Goal: Task Accomplishment & Management: Manage account settings

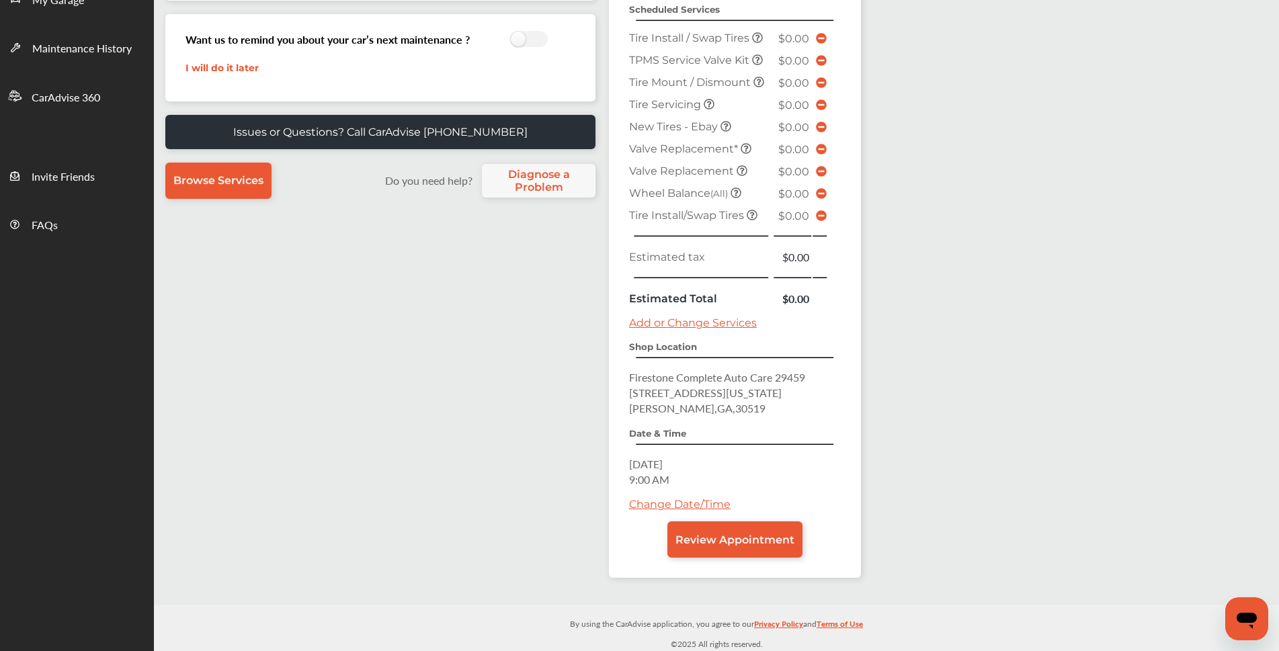
scroll to position [329, 0]
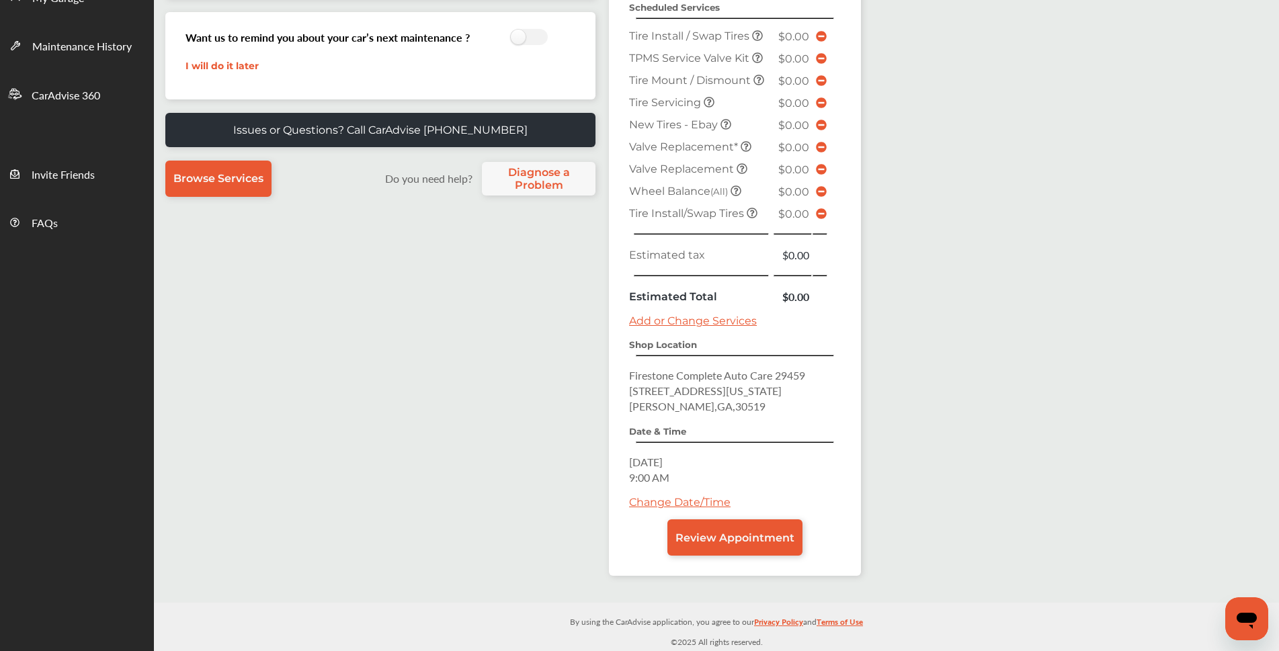
drag, startPoint x: 650, startPoint y: 412, endPoint x: 659, endPoint y: 442, distance: 31.7
drag, startPoint x: 659, startPoint y: 442, endPoint x: 62, endPoint y: 492, distance: 599.5
click at [62, 492] on ul "Dashboard Approvals Maintenance Schedule Membership Card Glovebox My Garage Mai…" at bounding box center [60, 185] width 188 height 931
click at [706, 532] on span "Review Appointment" at bounding box center [734, 538] width 119 height 13
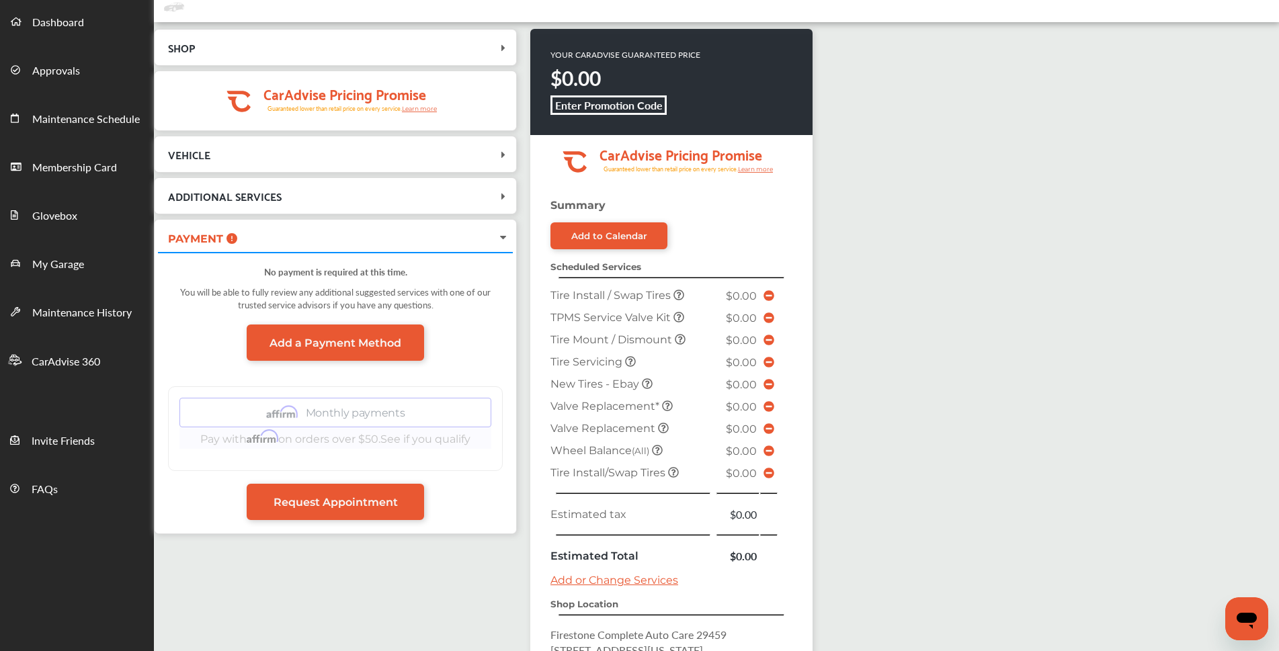
scroll to position [46, 0]
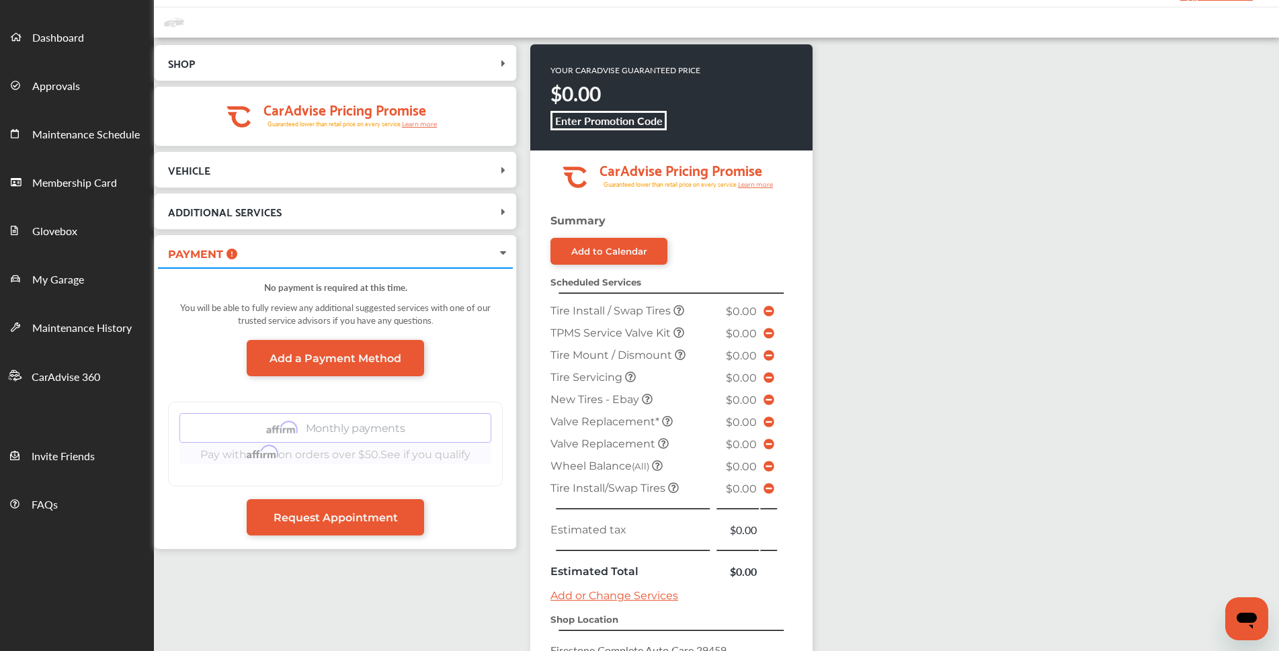
click at [320, 209] on span "ADDITIONAL SERVICES" at bounding box center [327, 211] width 339 height 18
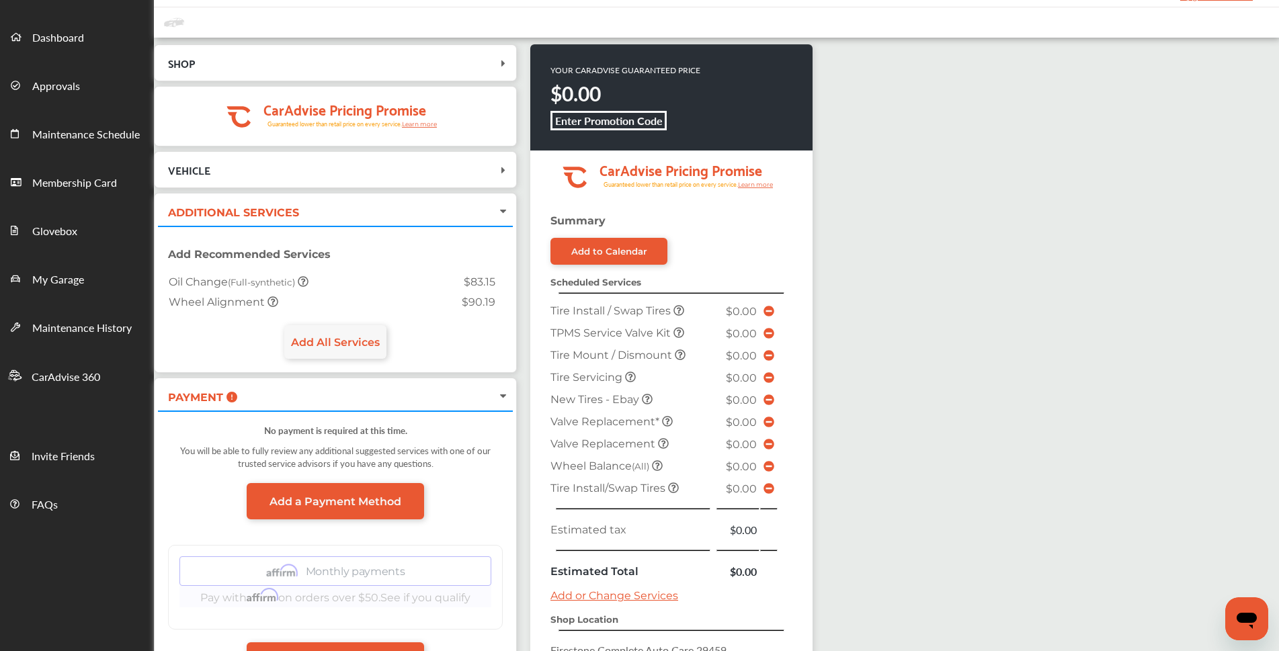
click at [257, 216] on span "ADDITIONAL SERVICES" at bounding box center [233, 212] width 131 height 13
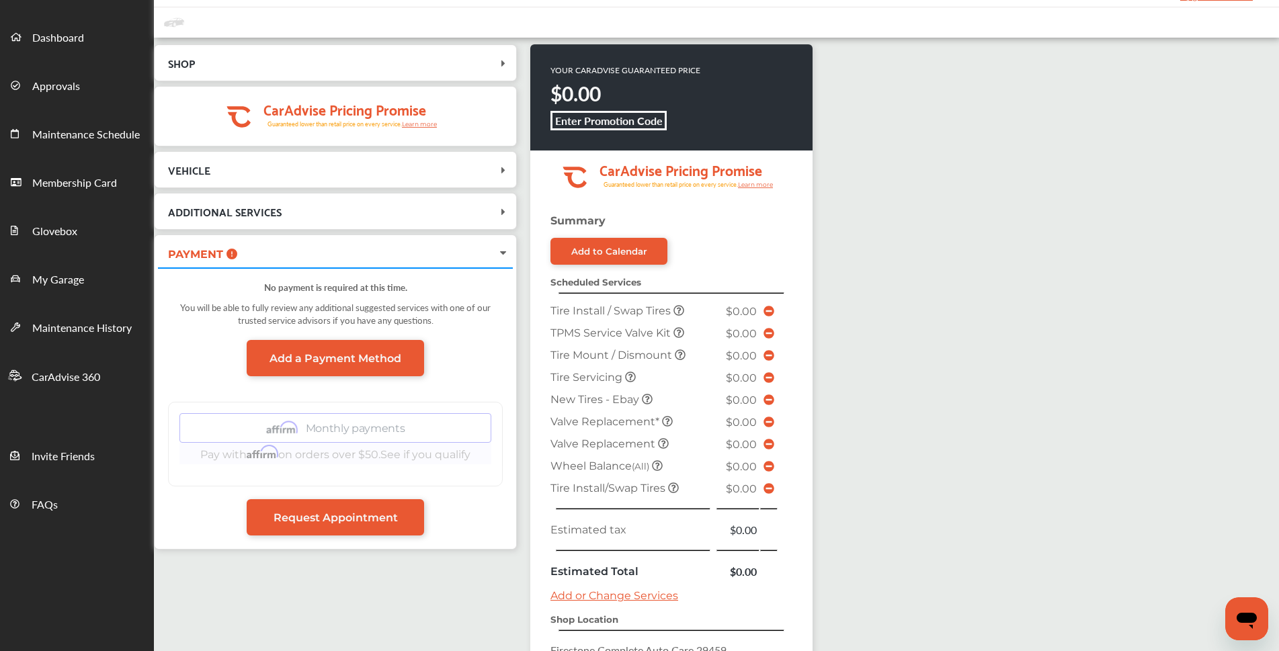
click at [227, 176] on span "VEHICLE" at bounding box center [327, 170] width 339 height 18
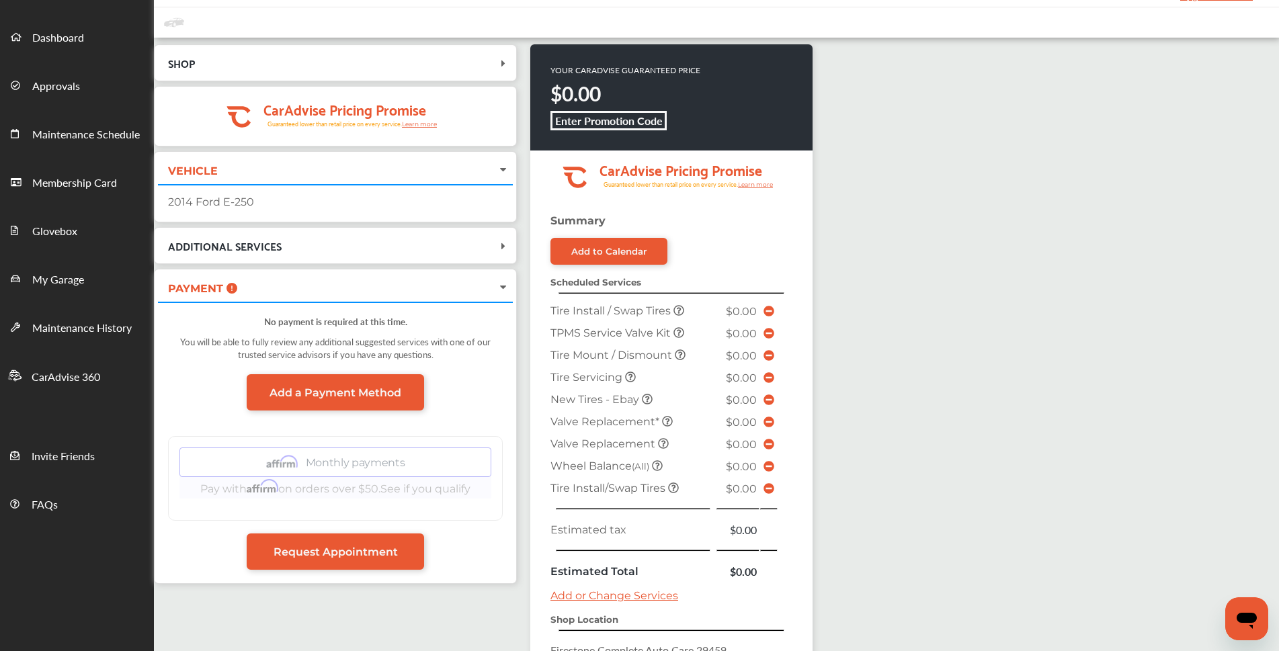
click at [230, 245] on span "ADDITIONAL SERVICES" at bounding box center [225, 246] width 114 height 18
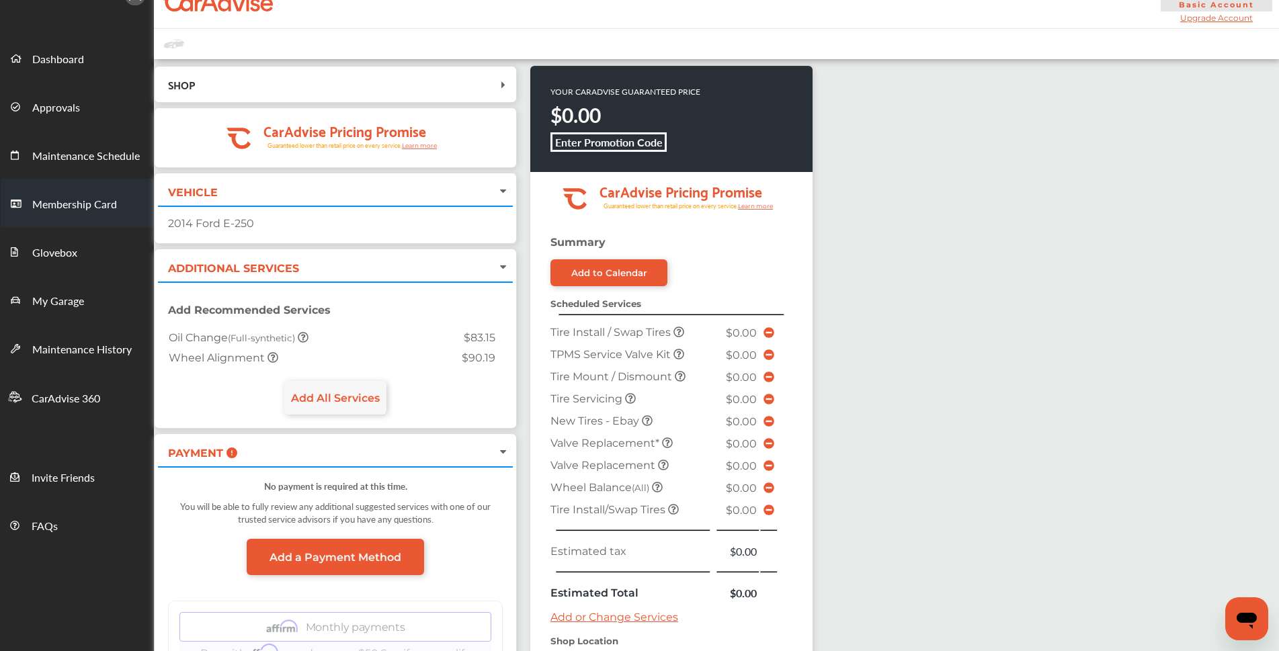
scroll to position [0, 0]
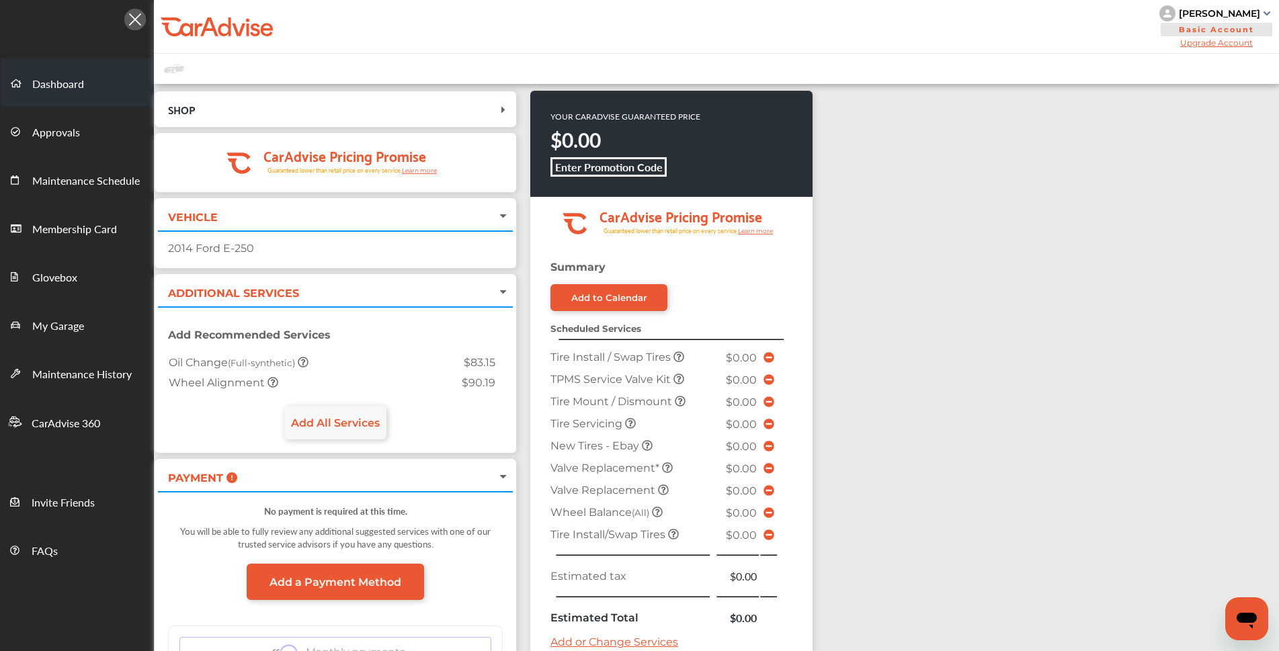
click at [68, 83] on span "Dashboard" at bounding box center [58, 84] width 52 height 17
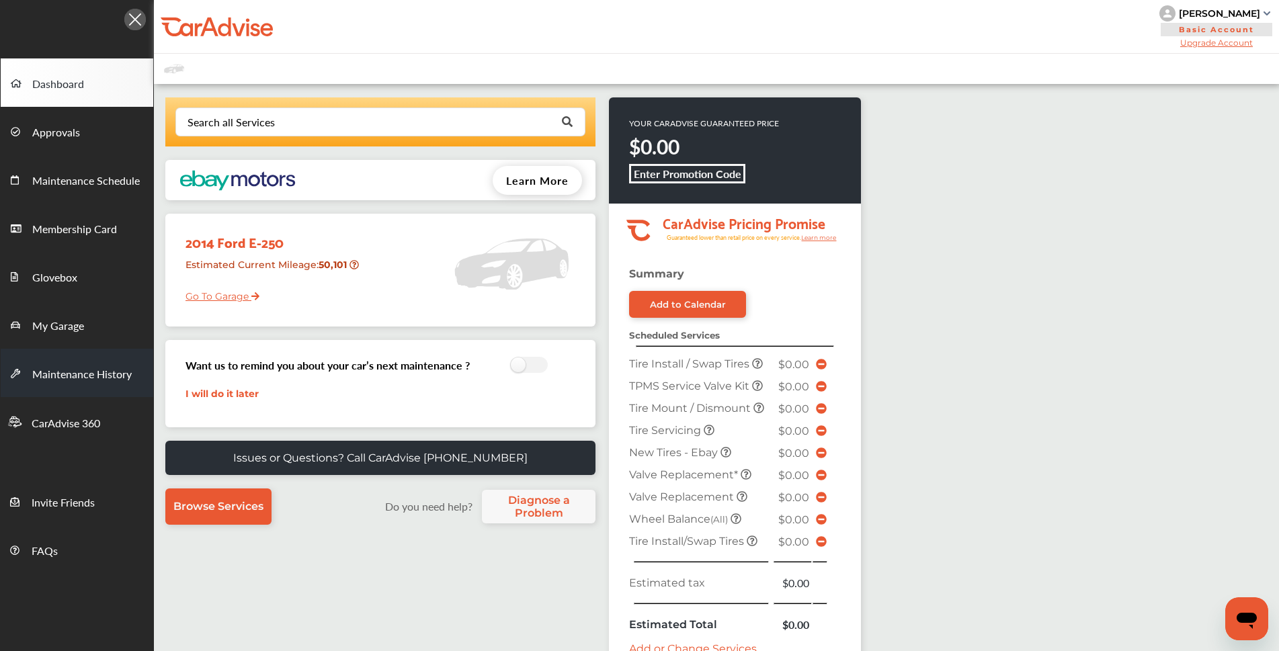
click at [99, 374] on span "Maintenance History" at bounding box center [81, 374] width 99 height 17
